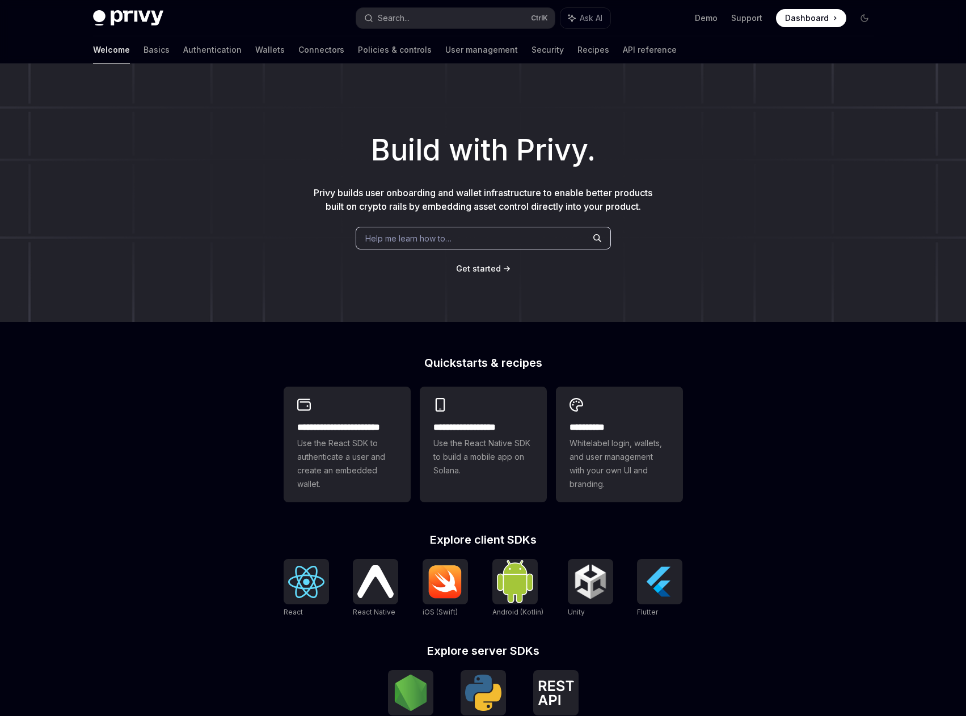
click at [495, 226] on div "Build with Privy. Privy builds user onboarding and wallet infrastructure to ena…" at bounding box center [483, 193] width 966 height 259
click at [498, 230] on div "Help me learn how to…" at bounding box center [483, 238] width 255 height 23
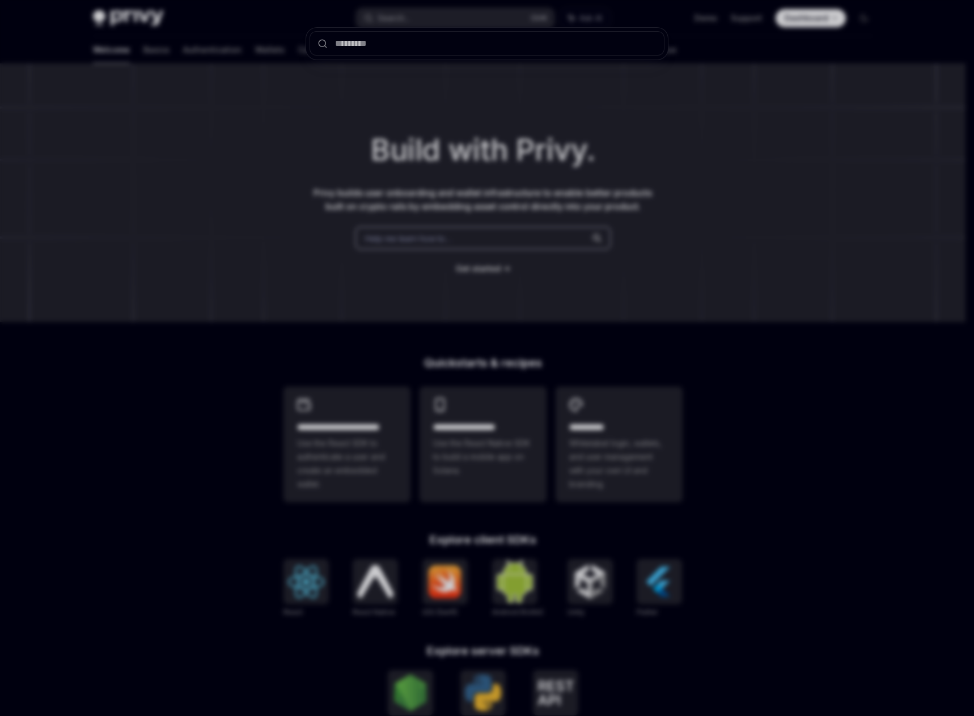
click at [645, 143] on div at bounding box center [487, 358] width 974 height 716
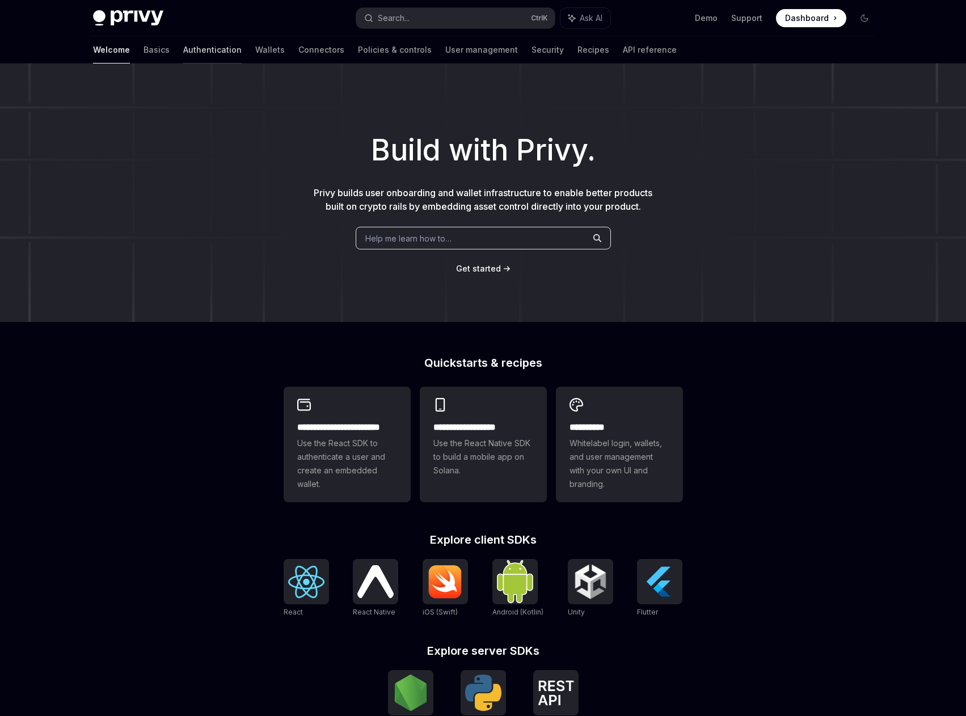
click at [183, 53] on link "Authentication" at bounding box center [212, 49] width 58 height 27
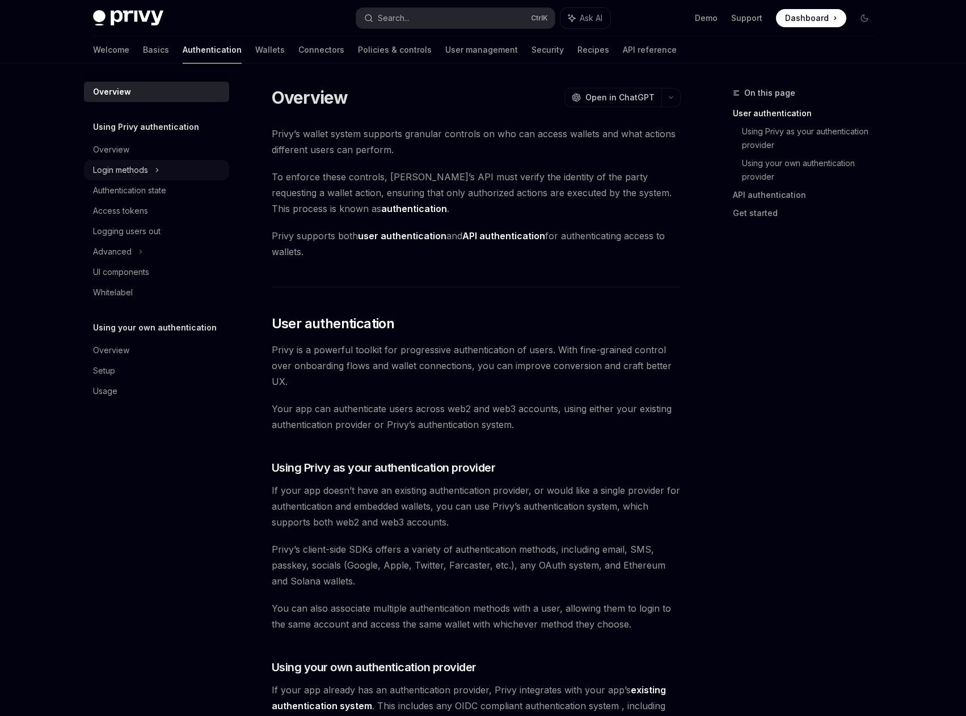
click at [142, 168] on div "Login methods" at bounding box center [120, 170] width 55 height 14
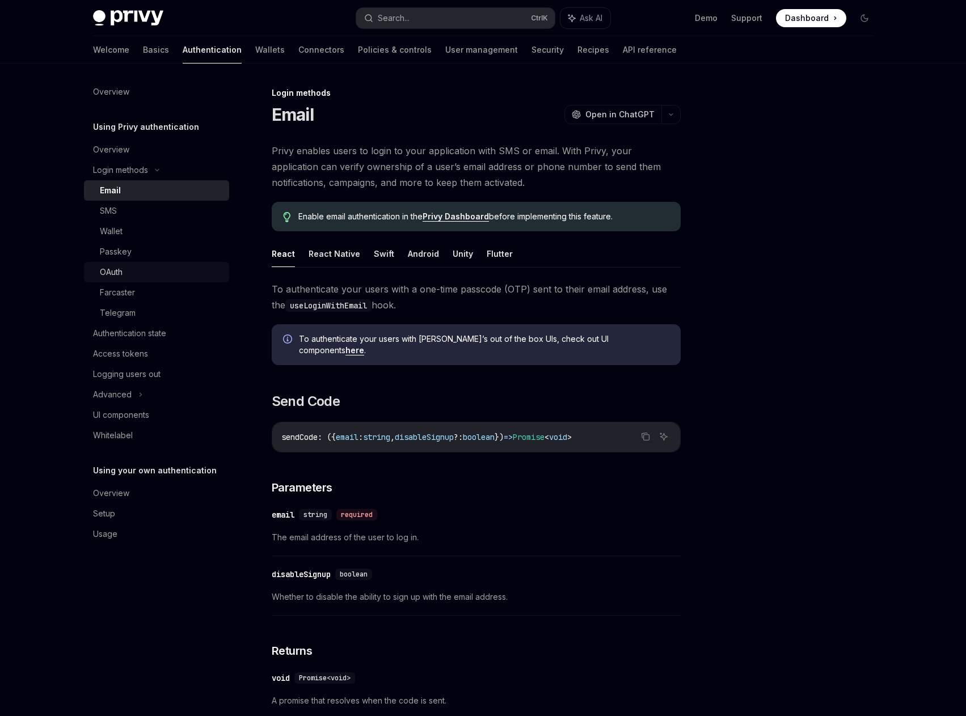
click at [154, 268] on div "OAuth" at bounding box center [161, 272] width 123 height 14
type textarea "*"
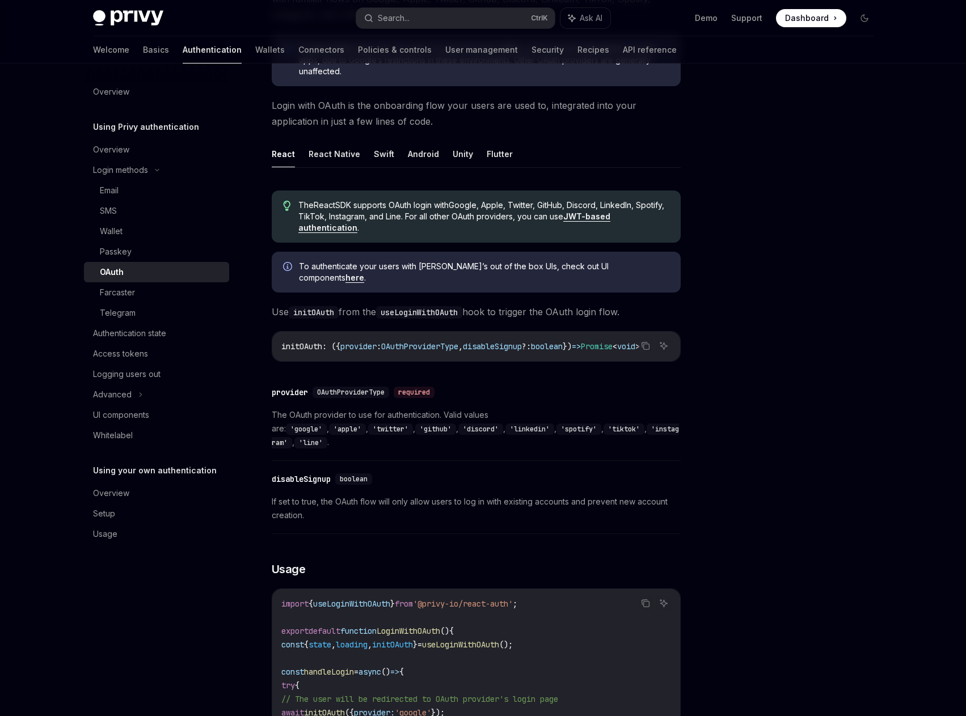
scroll to position [170, 0]
